Goal: Transaction & Acquisition: Purchase product/service

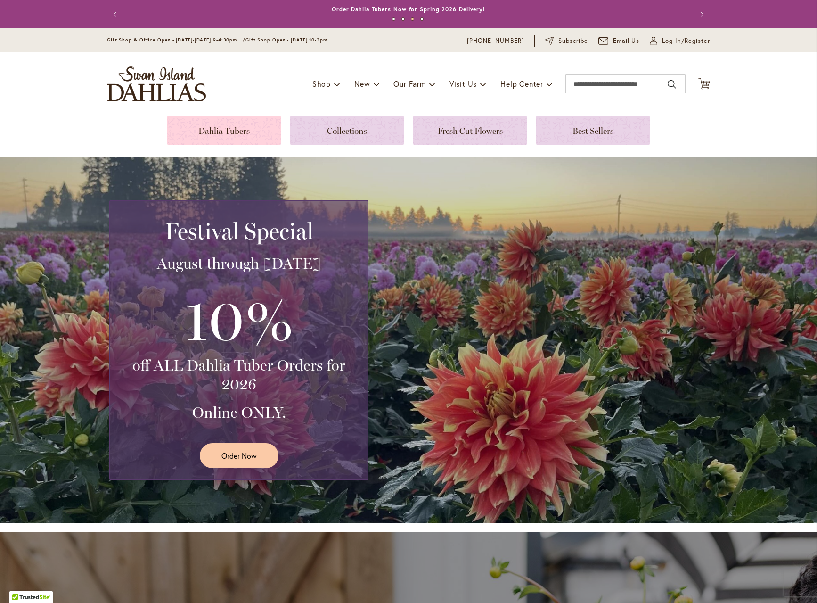
click at [250, 131] on link at bounding box center [224, 130] width 114 height 30
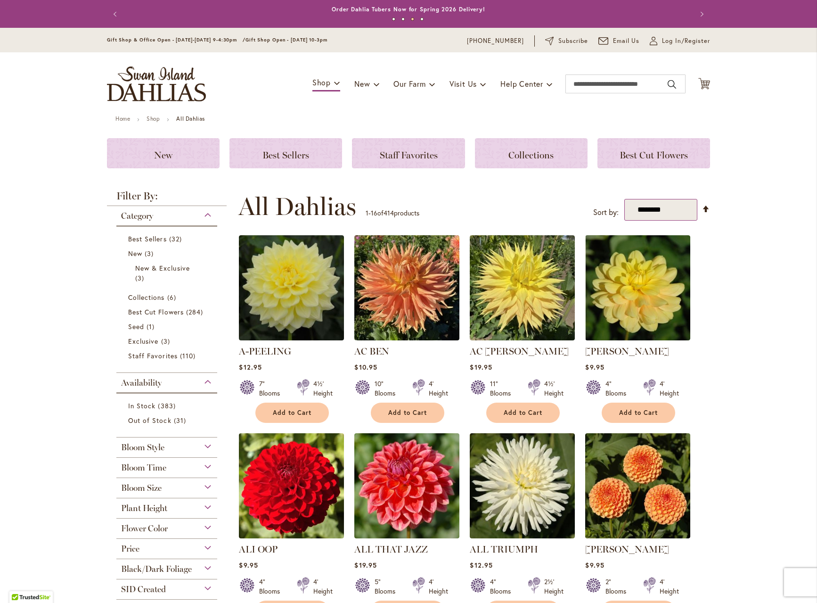
select select "****"
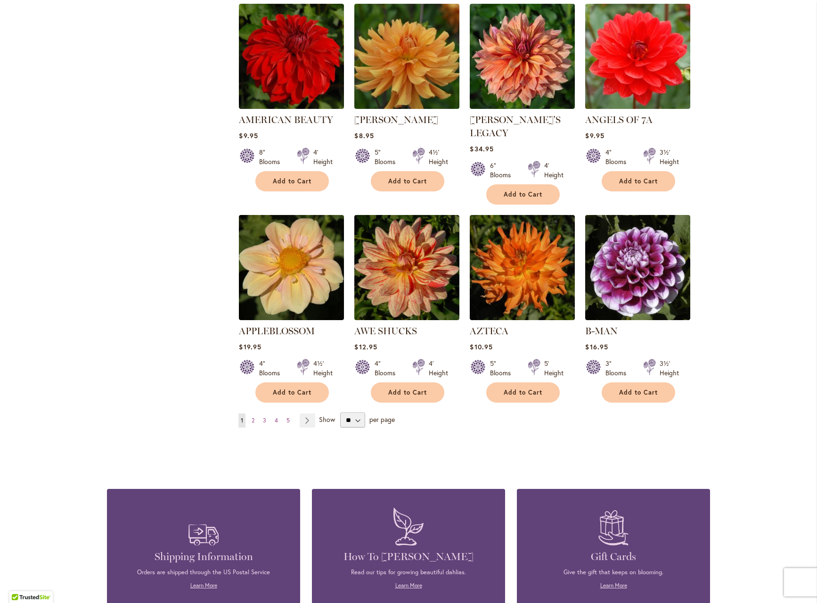
scroll to position [652, 0]
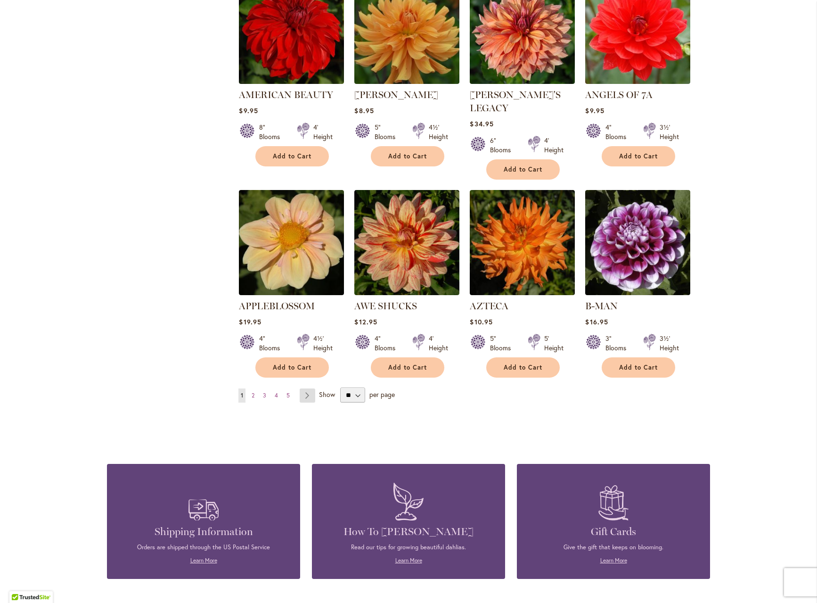
click at [308, 388] on link "Page Next" at bounding box center [308, 395] width 16 height 14
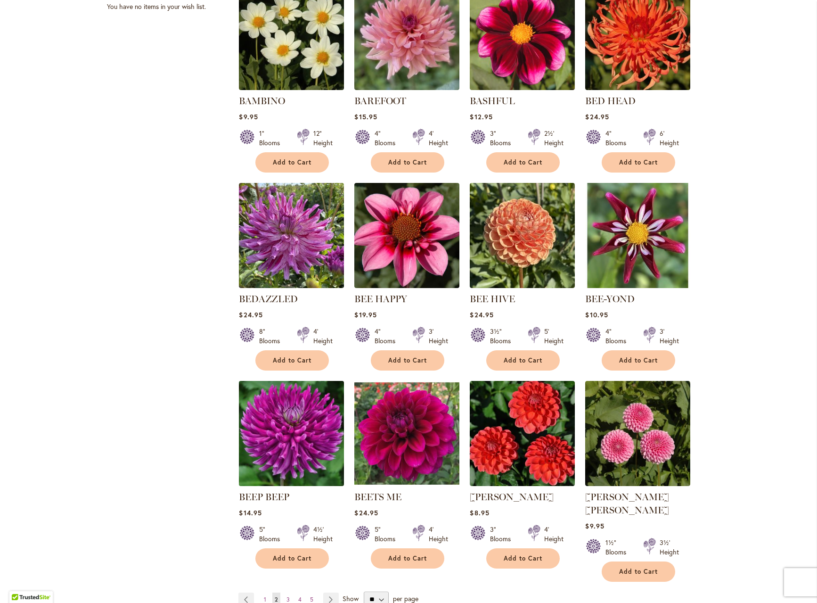
scroll to position [564, 0]
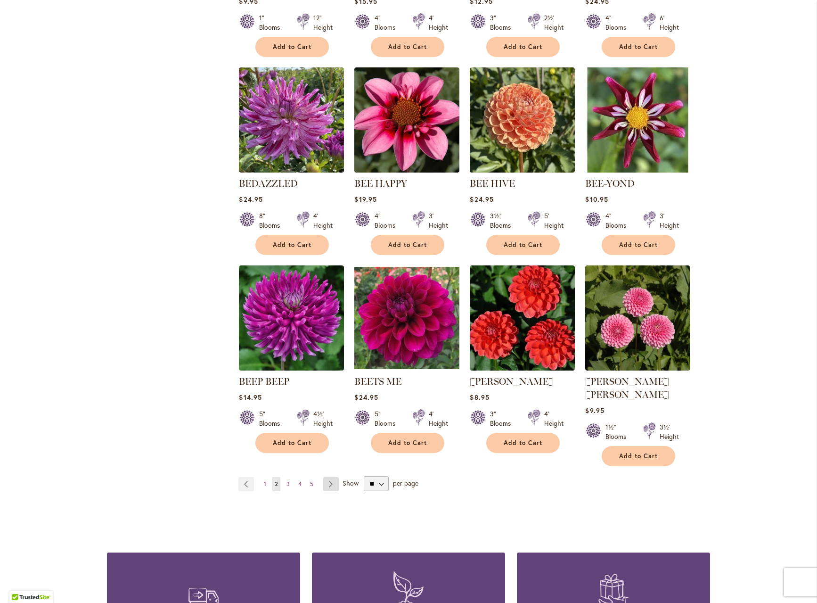
click at [329, 477] on link "Page Next" at bounding box center [331, 484] width 16 height 14
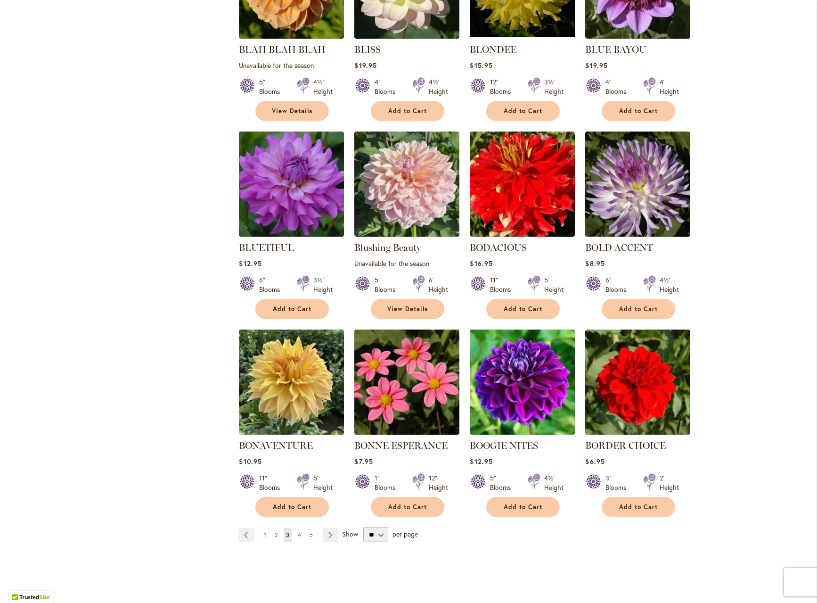
scroll to position [522, 0]
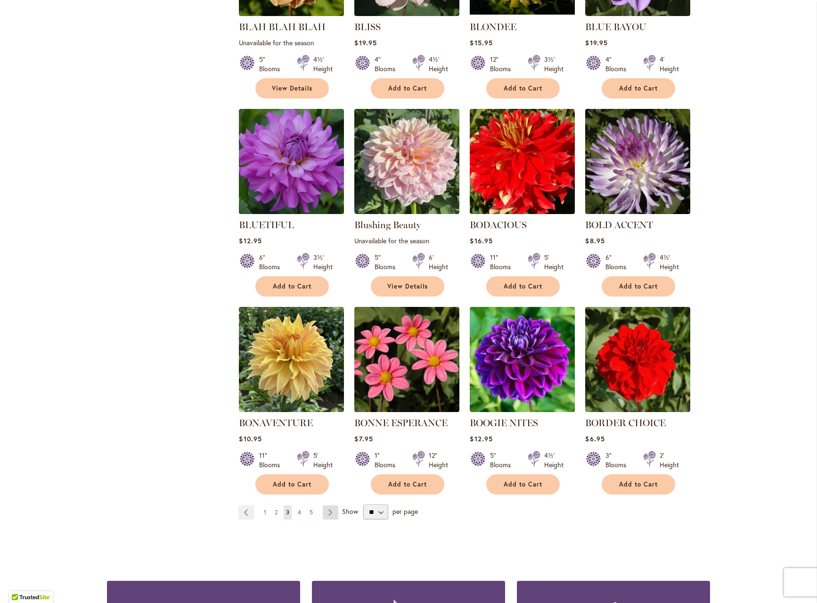
click at [329, 512] on link "Page Next" at bounding box center [331, 512] width 16 height 14
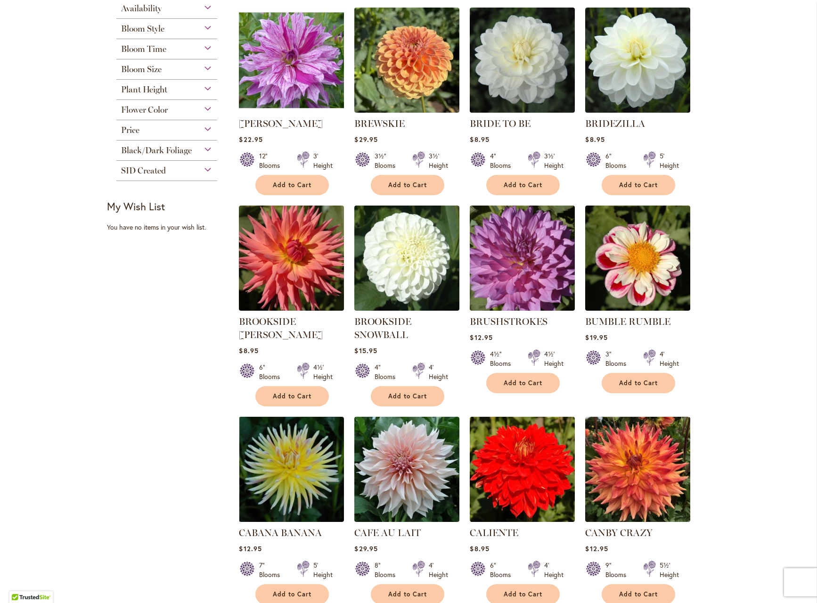
scroll to position [229, 0]
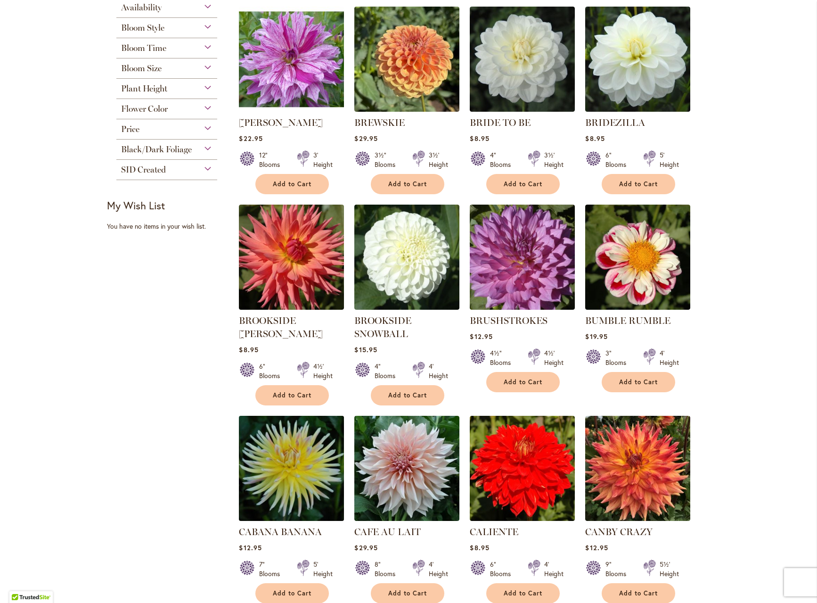
click at [275, 464] on img at bounding box center [292, 468] width 110 height 110
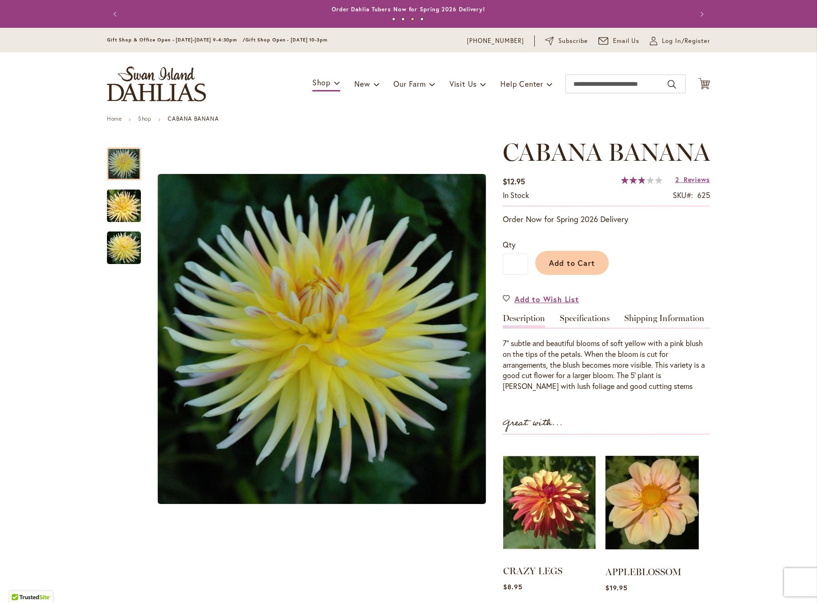
click at [544, 527] on img at bounding box center [549, 502] width 92 height 115
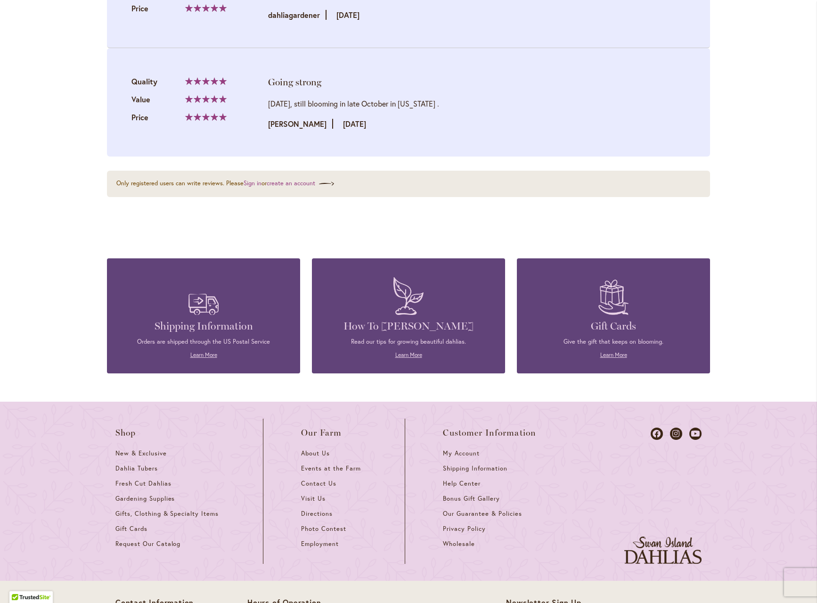
scroll to position [1569, 0]
